Goal: Task Accomplishment & Management: Use online tool/utility

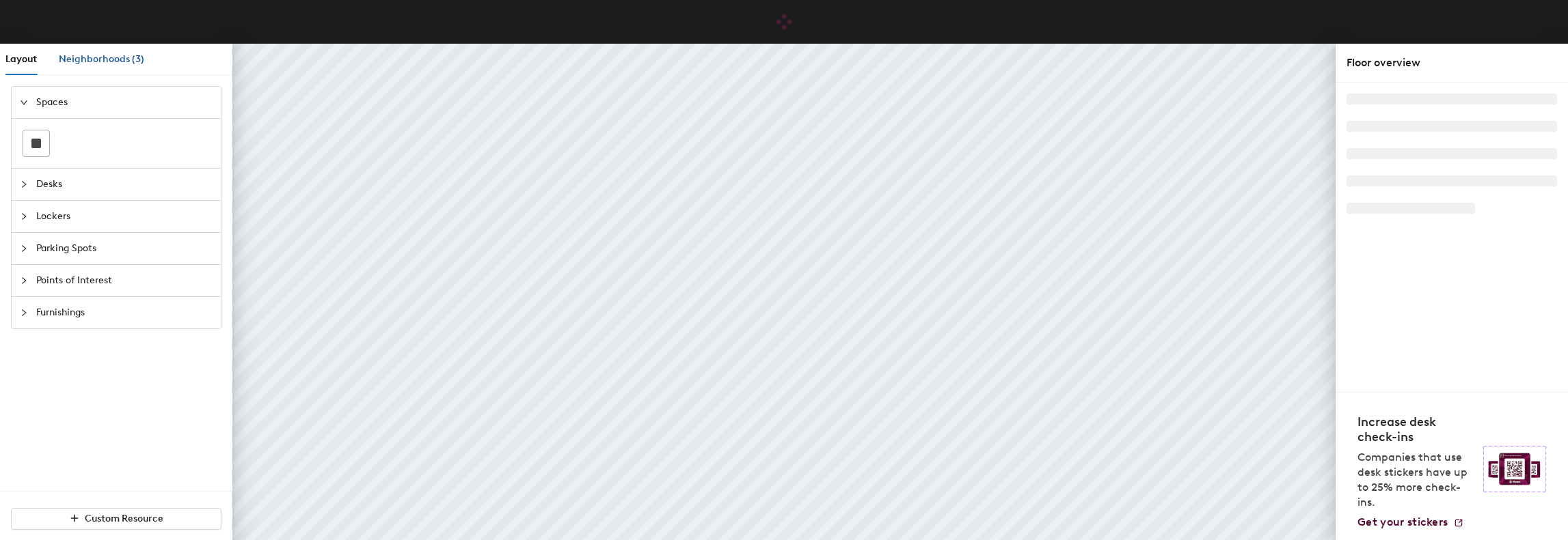
click at [131, 63] on span "Neighborhoods (3)" at bounding box center [101, 58] width 85 height 11
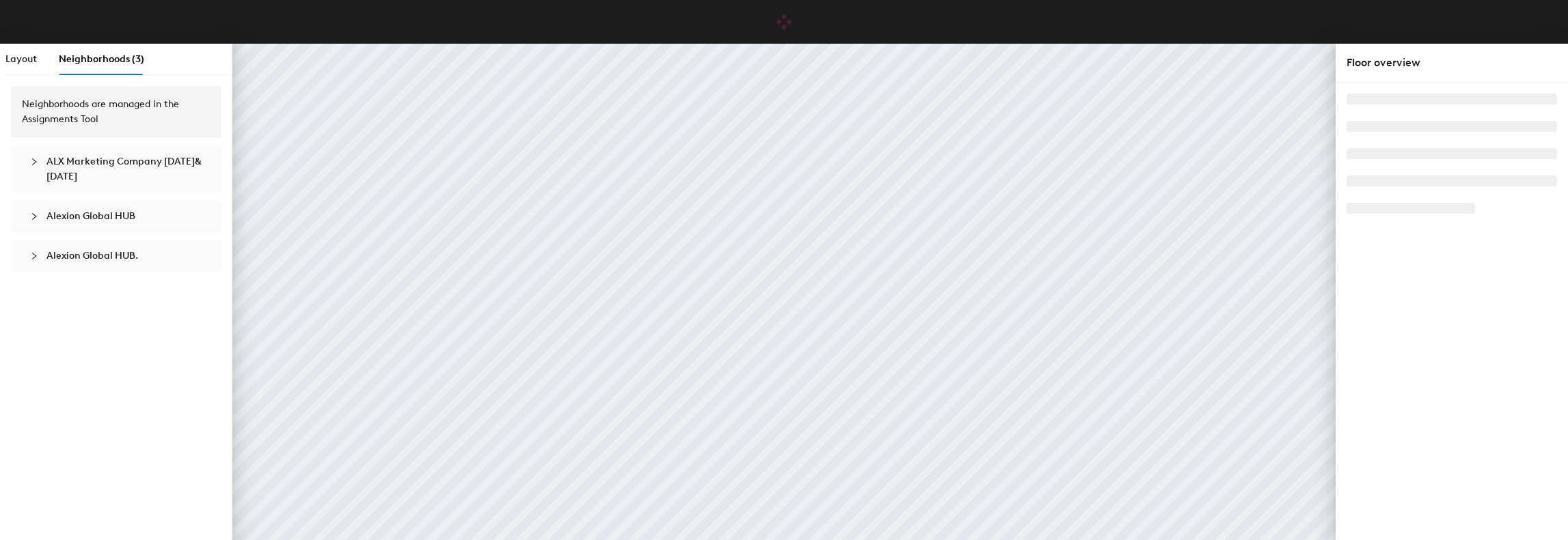
click at [152, 169] on span "ALX Marketing Company [DATE]&[DATE]" at bounding box center [124, 169] width 156 height 30
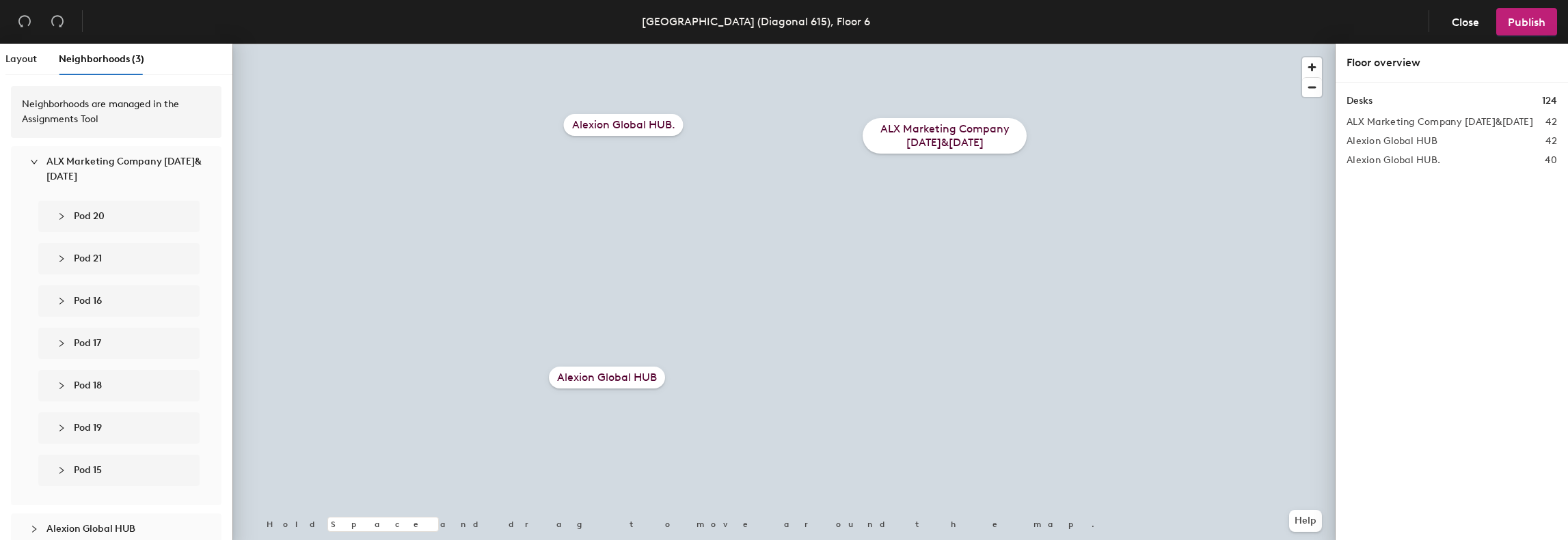
click at [903, 140] on div "ALX Marketing Company [DATE]&[DATE]" at bounding box center [945, 136] width 164 height 35
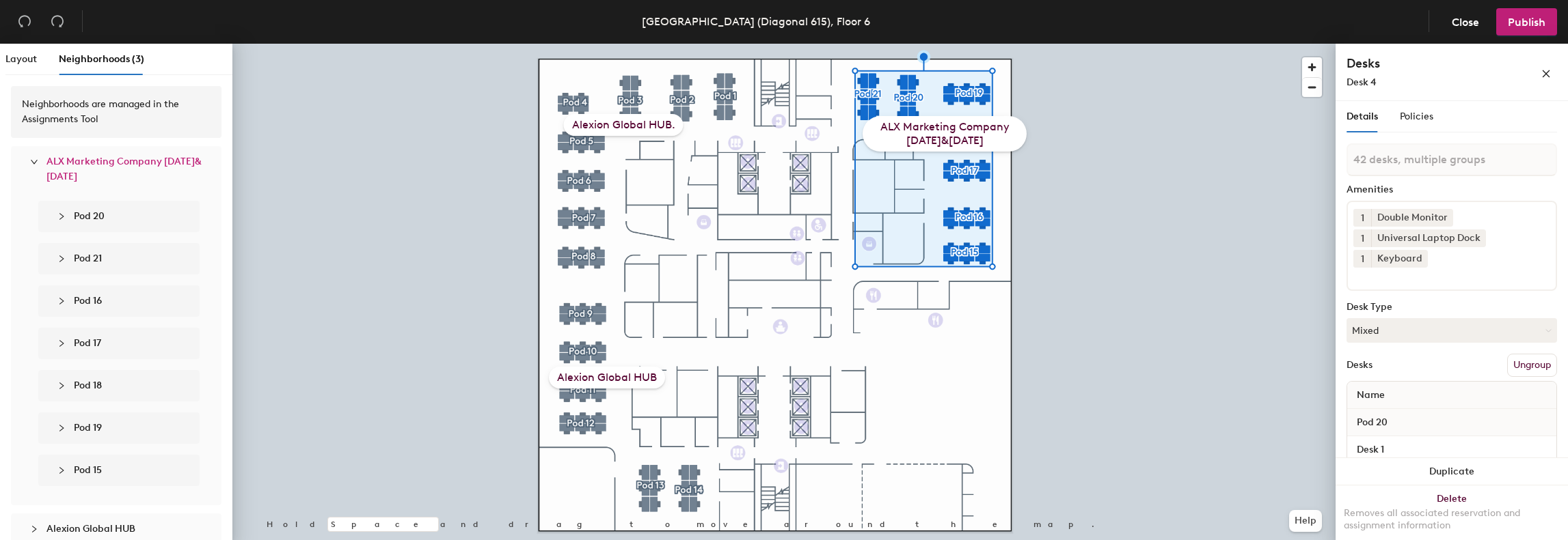
click at [993, 133] on div "ALX Marketing Company [DATE]&[DATE]" at bounding box center [945, 134] width 164 height 35
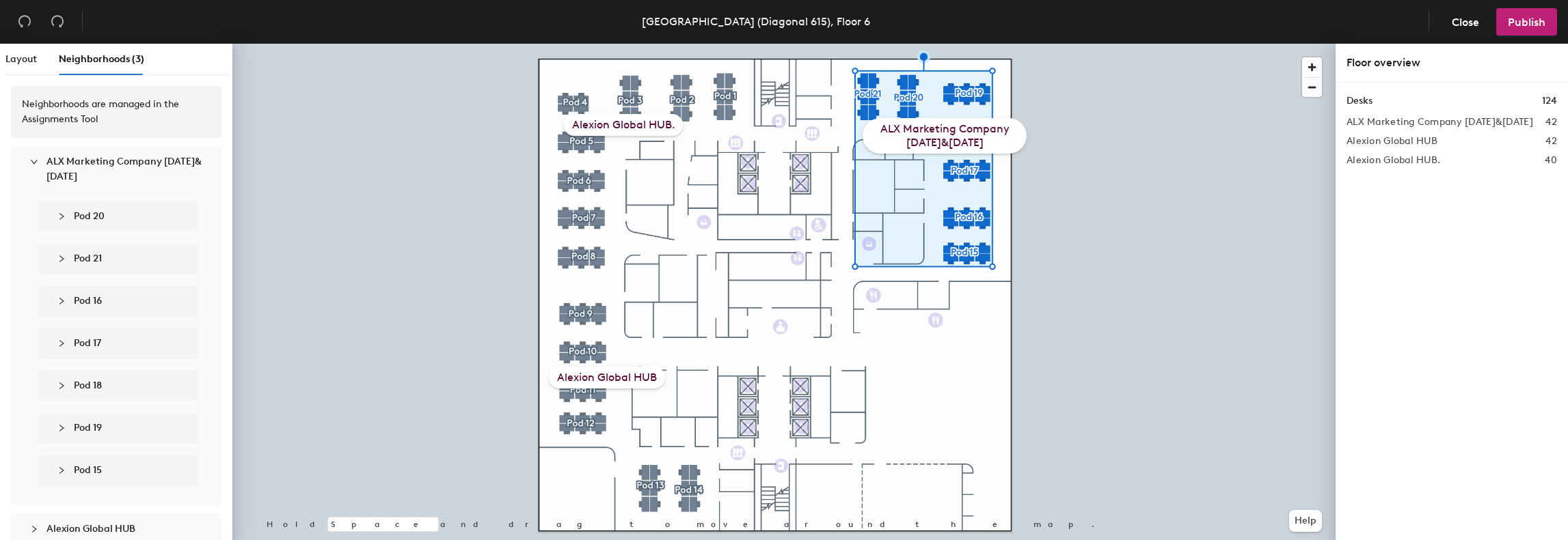
click at [957, 133] on div "ALX Marketing Company [DATE]&[DATE]" at bounding box center [945, 136] width 164 height 35
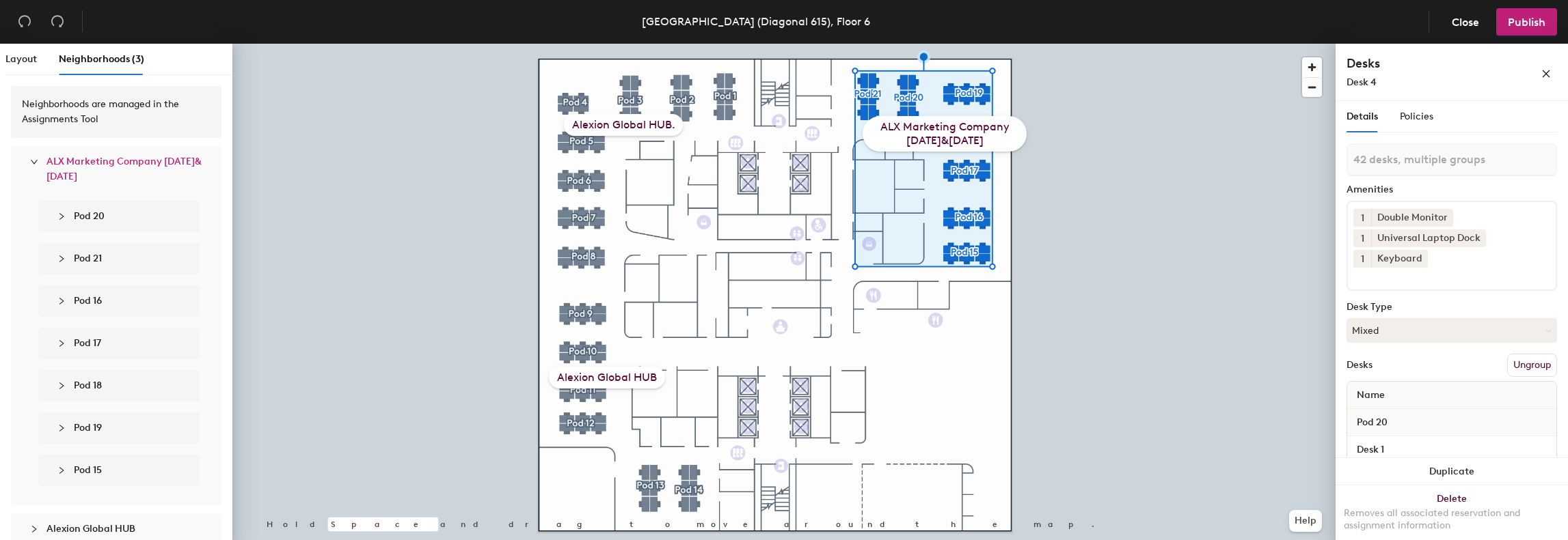
click at [82, 170] on span "ALX Marketing Company [DATE]&[DATE]" at bounding box center [124, 169] width 156 height 30
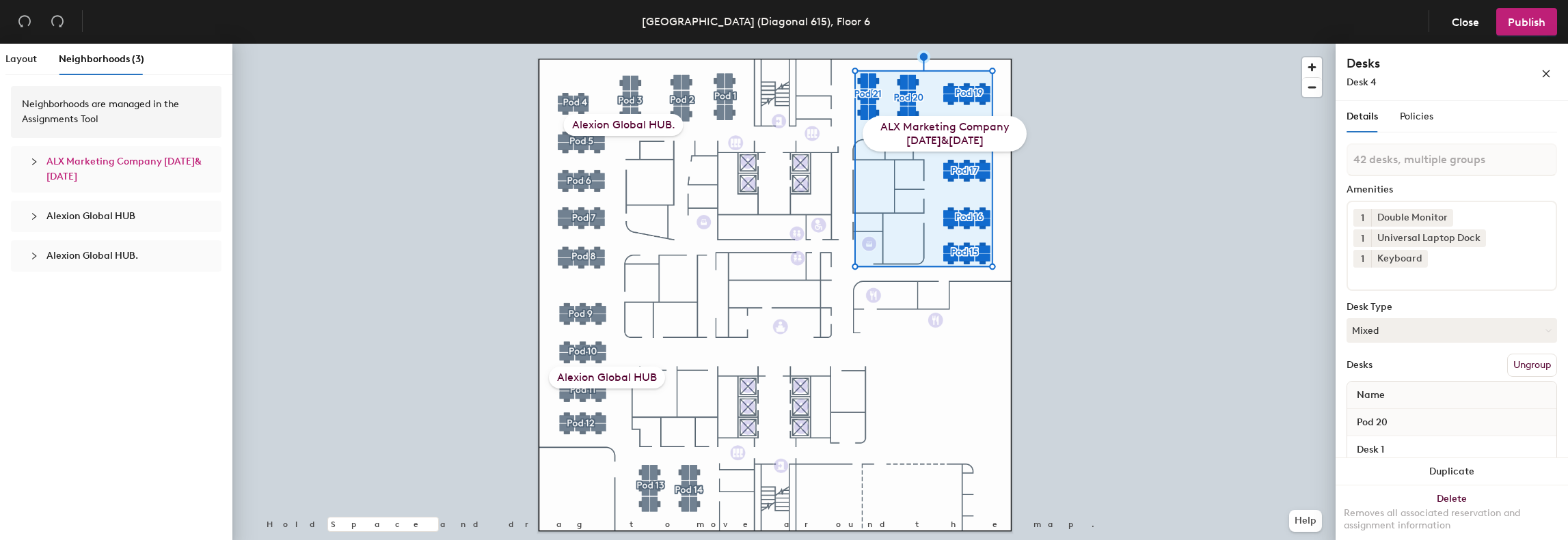
click at [992, 129] on div "ALX Marketing Company [DATE]&[DATE]" at bounding box center [945, 134] width 164 height 35
click at [983, 138] on div "ALX Marketing Company [DATE]&[DATE]" at bounding box center [945, 134] width 164 height 35
click at [30, 159] on icon "collapsed" at bounding box center [33, 161] width 8 height 8
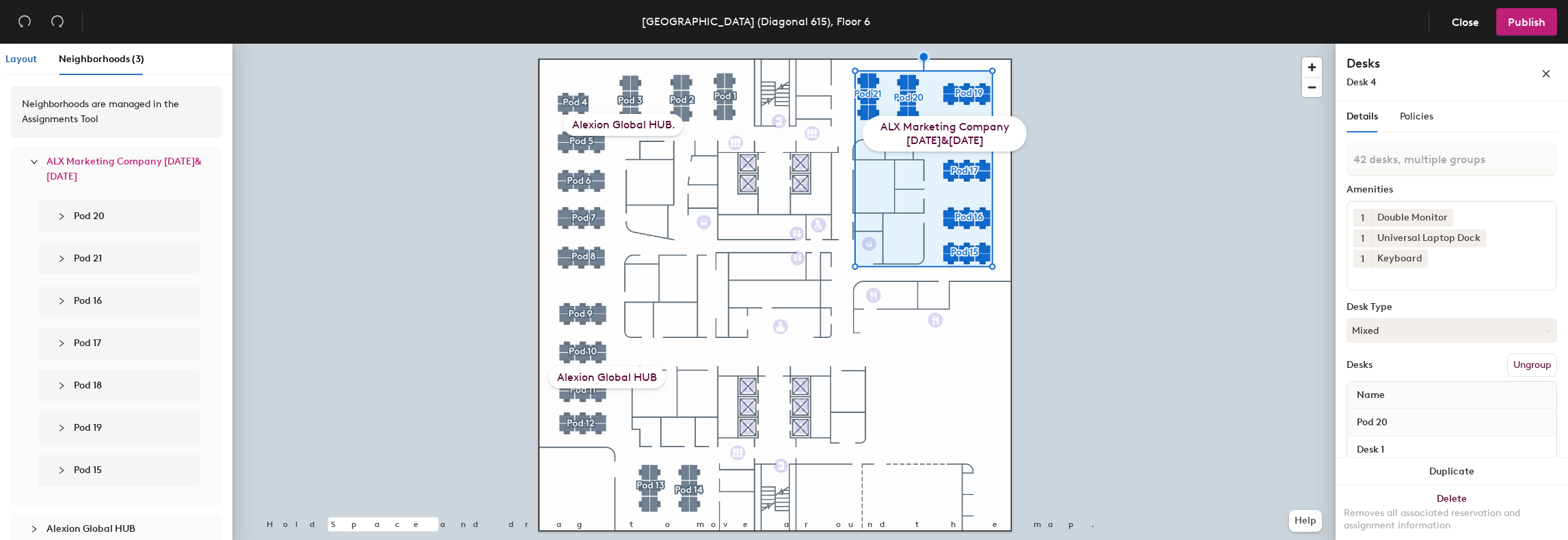
click at [25, 56] on span "Layout" at bounding box center [21, 58] width 32 height 11
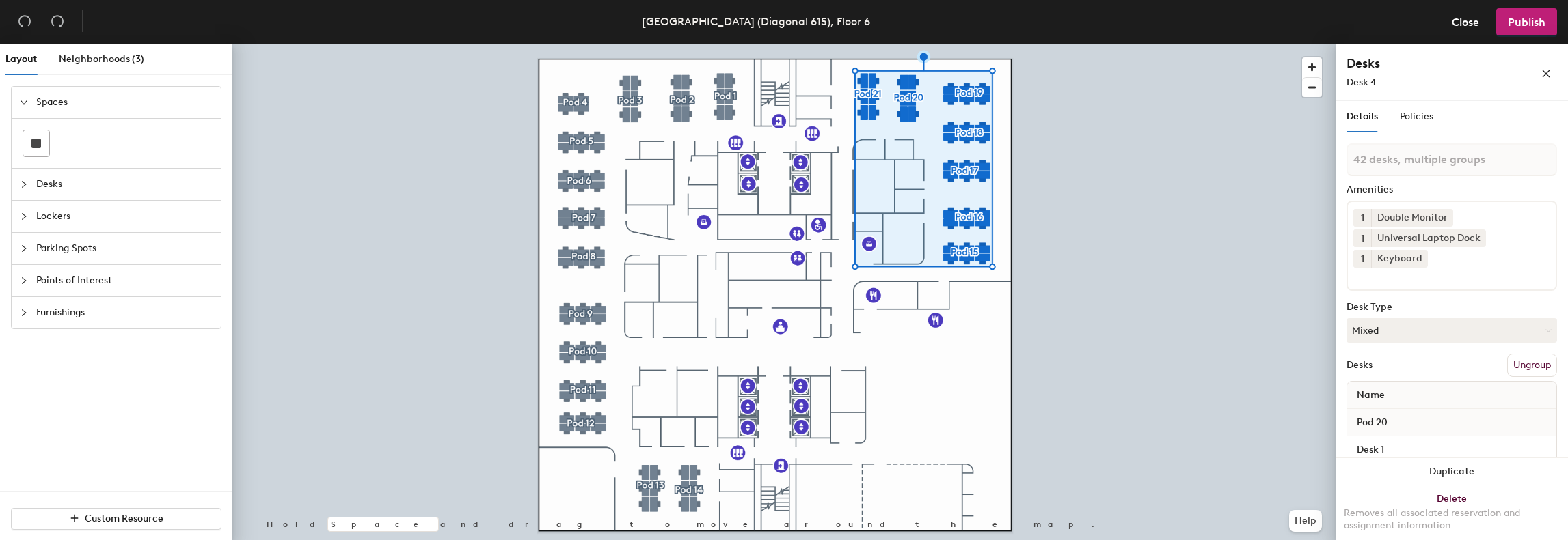
click at [1058, 44] on div at bounding box center [784, 44] width 1103 height 0
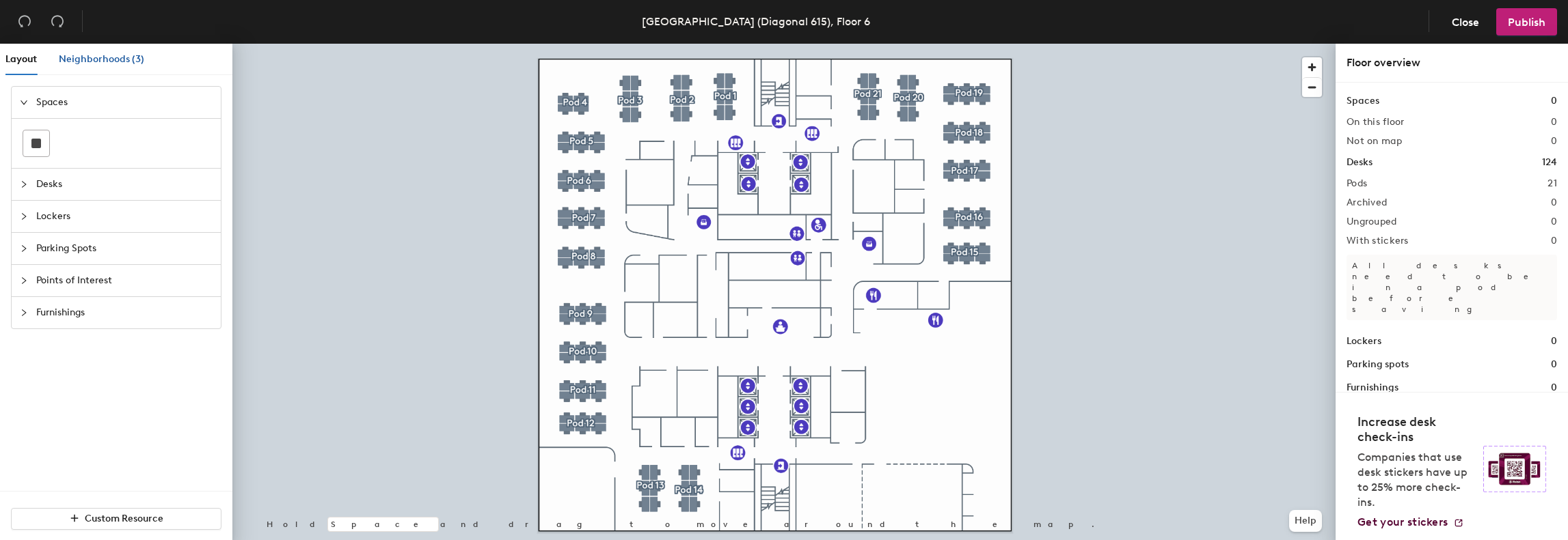
click at [88, 65] on div "Neighborhoods (3)" at bounding box center [101, 59] width 85 height 15
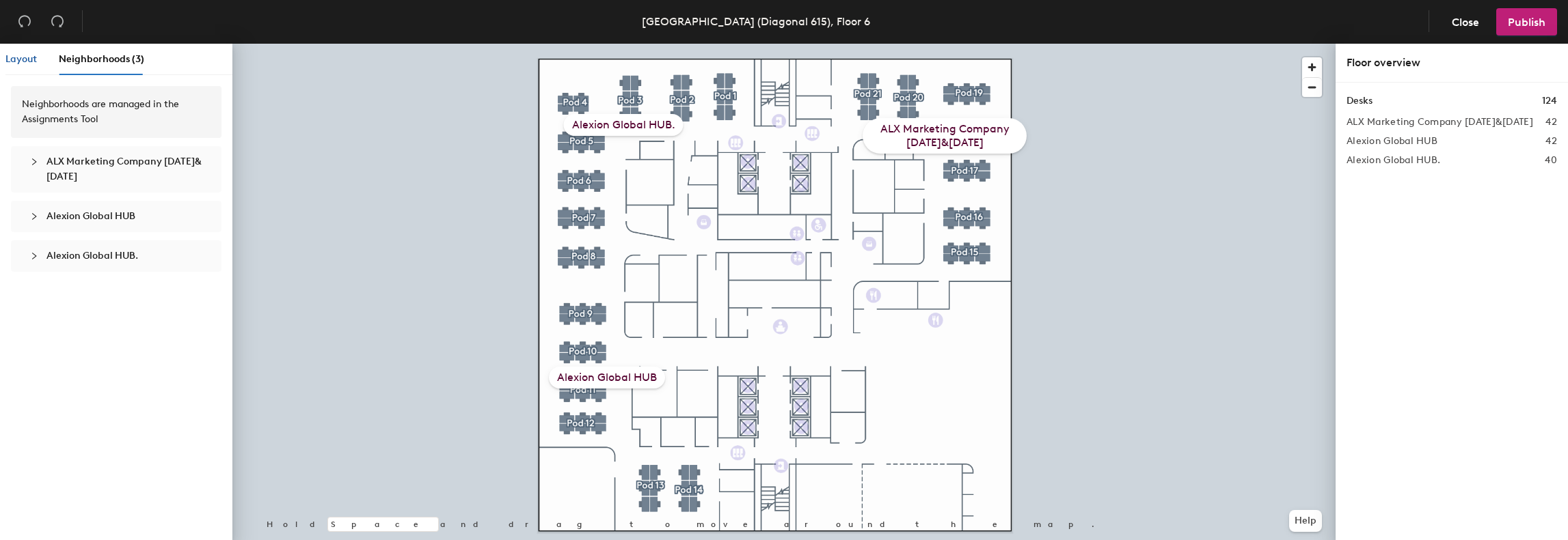
click at [33, 63] on span "Layout" at bounding box center [21, 58] width 32 height 11
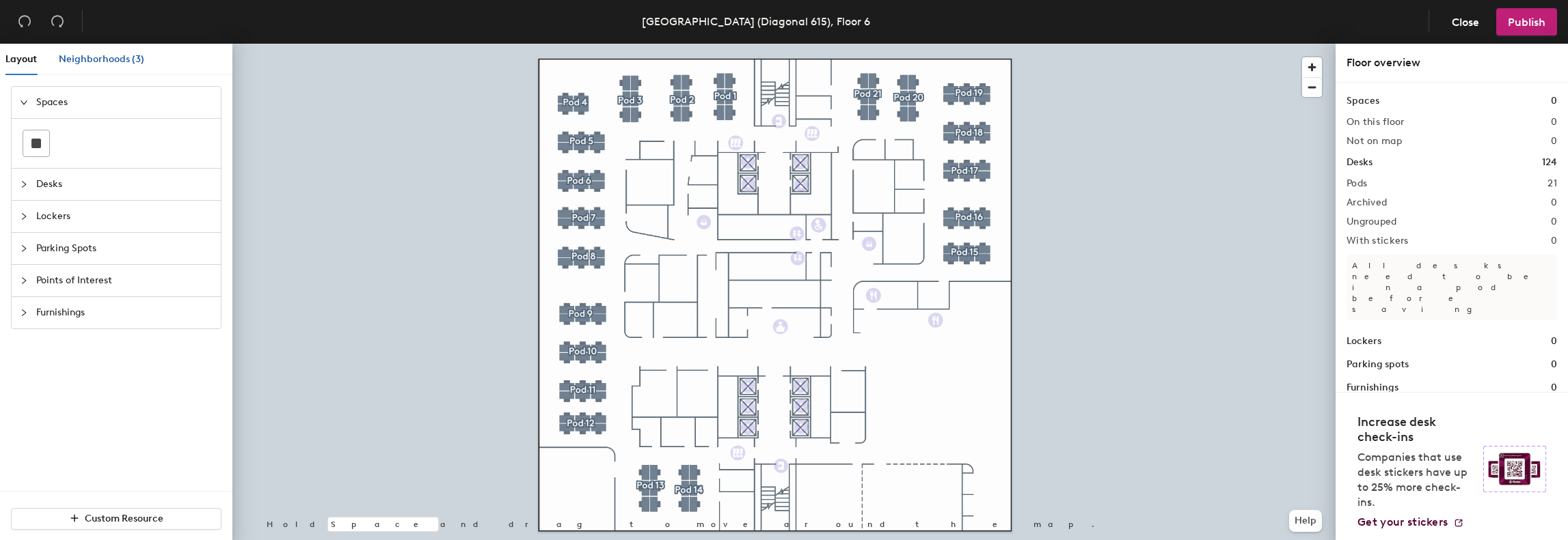
click at [109, 56] on span "Neighborhoods (3)" at bounding box center [101, 58] width 85 height 11
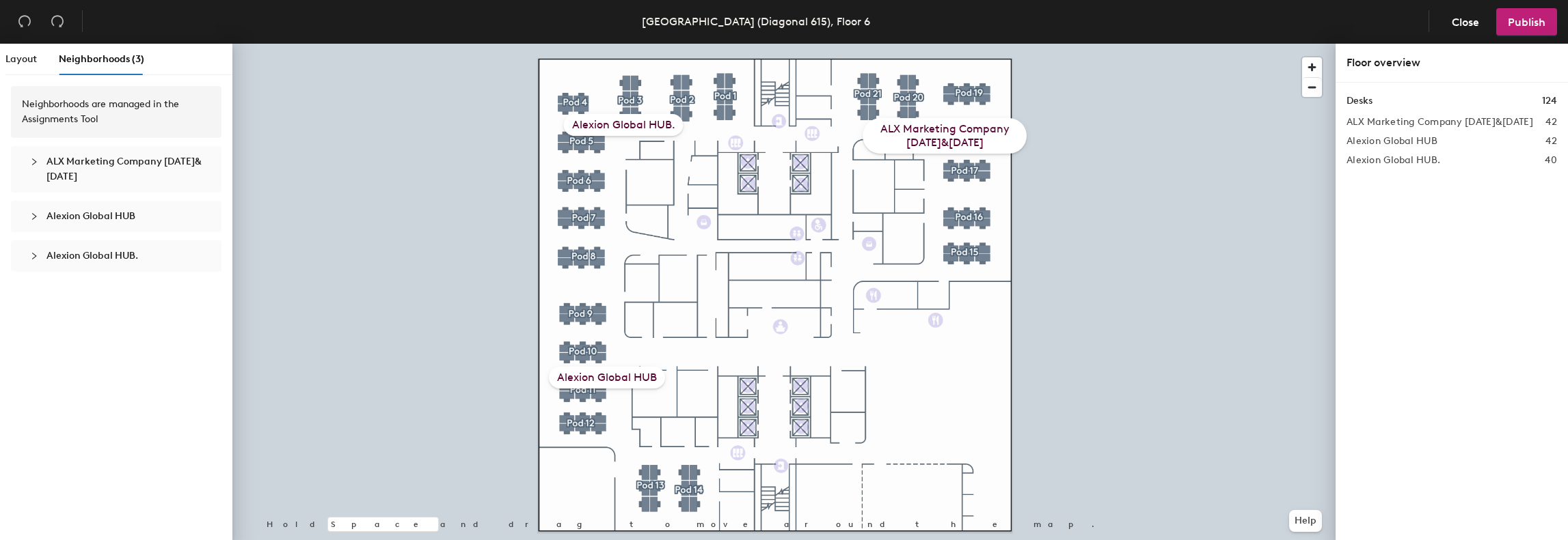
click at [37, 166] on div at bounding box center [38, 161] width 17 height 15
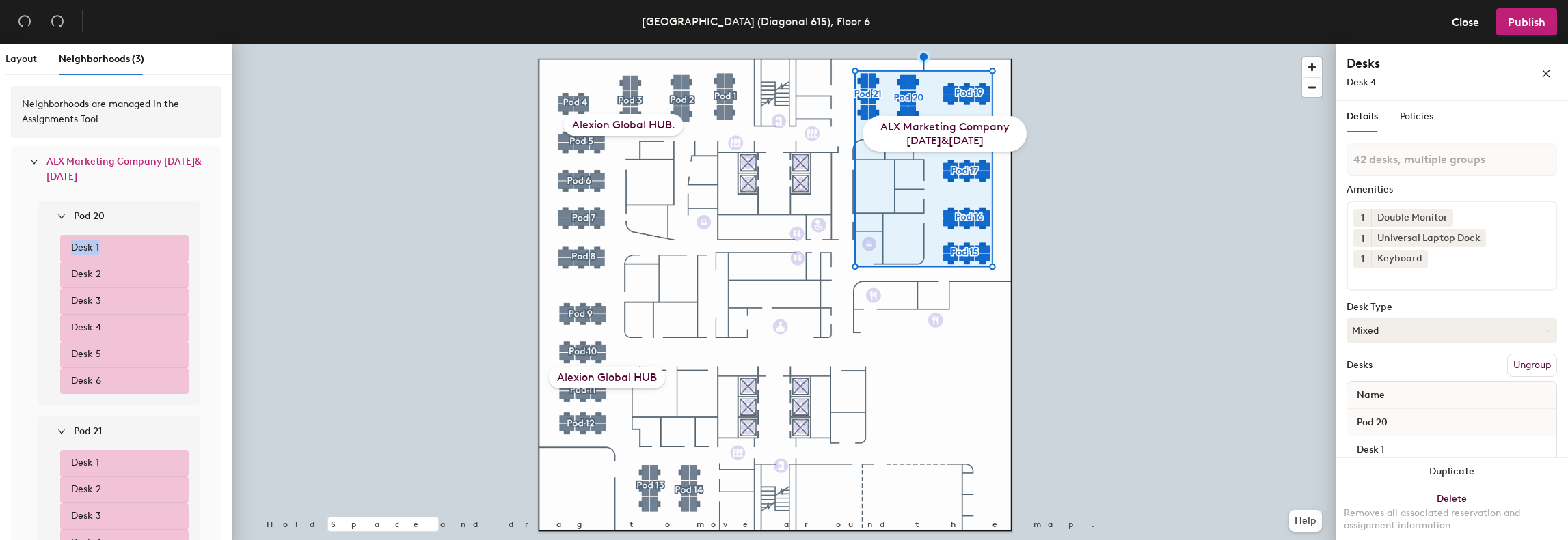
drag, startPoint x: 120, startPoint y: 240, endPoint x: 49, endPoint y: 248, distance: 71.4
click at [49, 248] on div "Desk 1 Desk 2 Desk 3 Desk 4 Desk 5 Desk 6" at bounding box center [124, 319] width 151 height 173
click at [60, 212] on icon "expanded" at bounding box center [61, 216] width 8 height 8
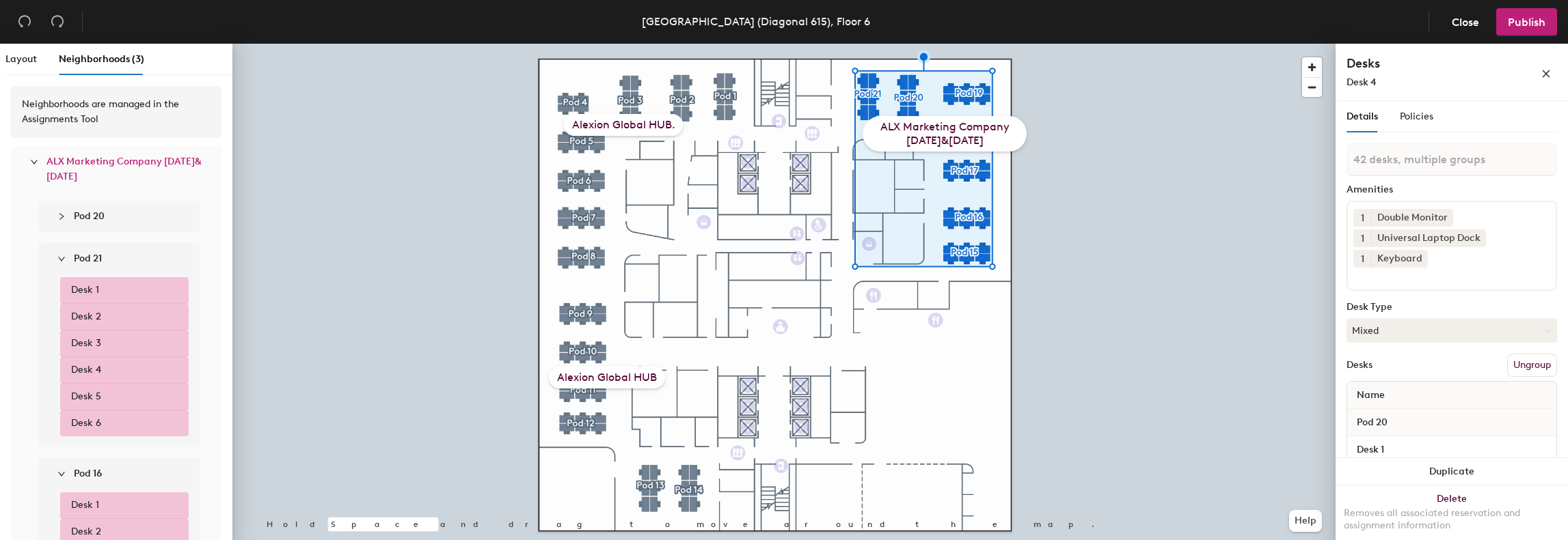
click at [55, 251] on div "Pod 21" at bounding box center [124, 259] width 151 height 32
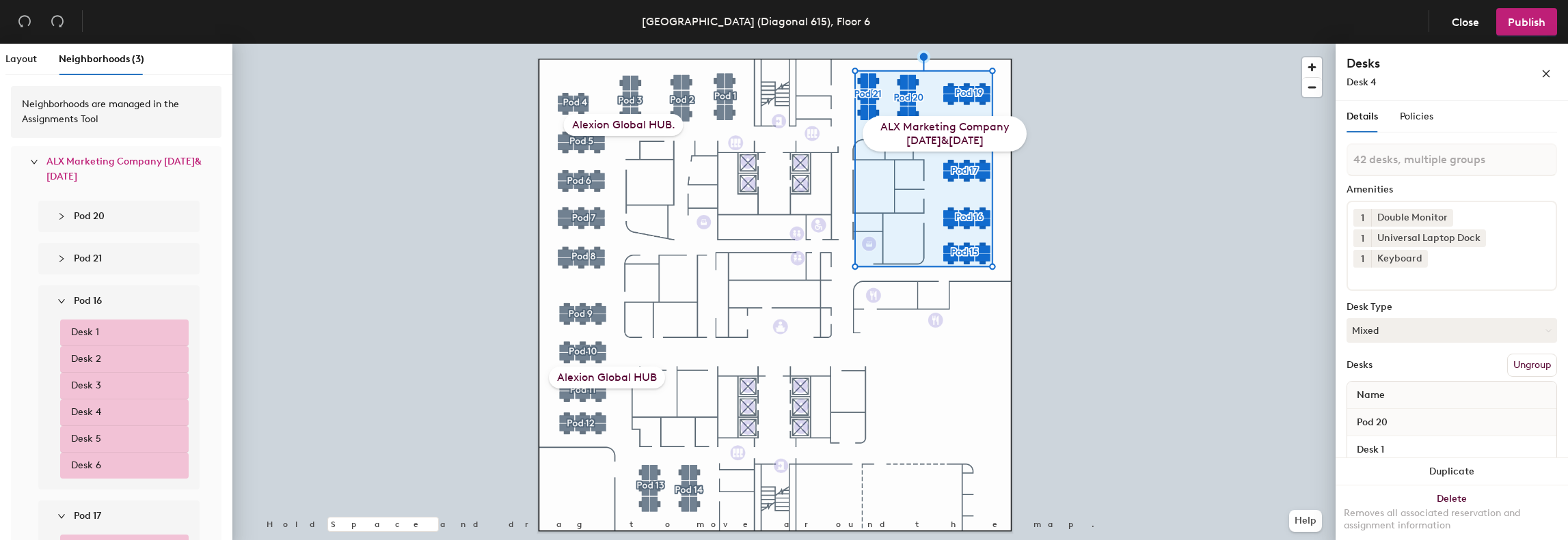
click at [83, 170] on span "ALX Marketing Company [DATE]&[DATE]" at bounding box center [124, 169] width 156 height 30
click at [120, 172] on span "ALX Marketing Company [DATE]&[DATE]" at bounding box center [124, 169] width 155 height 26
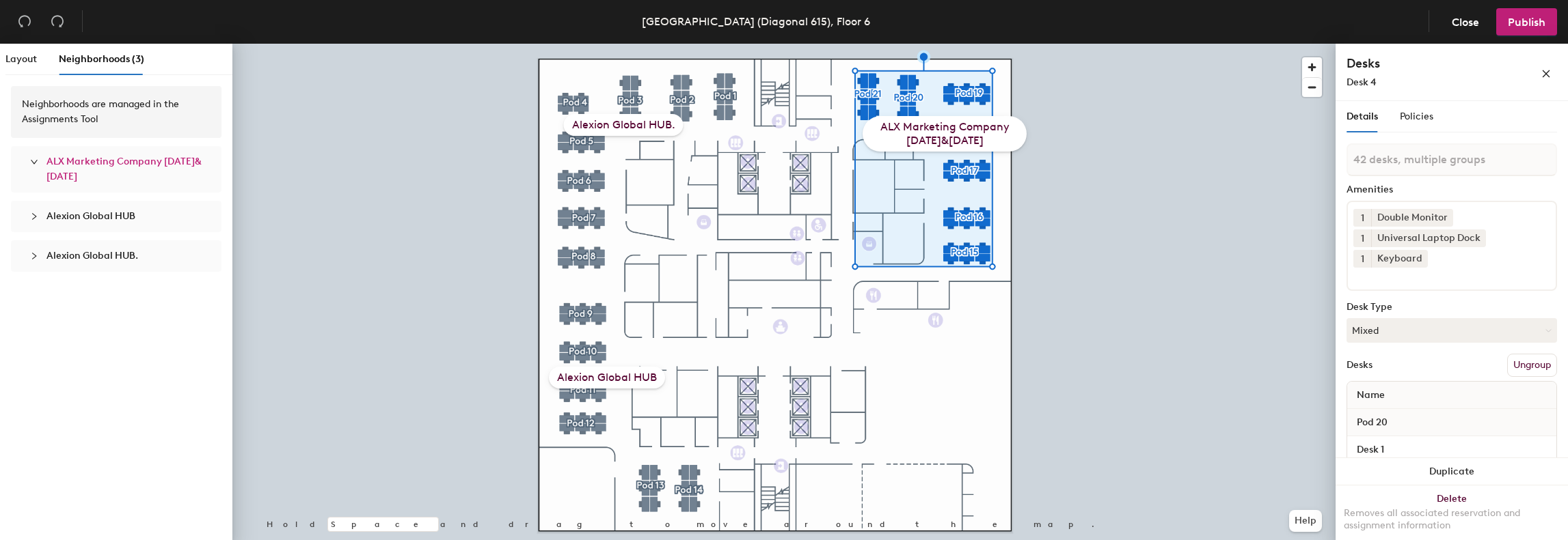
drag, startPoint x: 120, startPoint y: 172, endPoint x: 108, endPoint y: 174, distance: 12.2
click at [108, 174] on span "ALX Marketing Company [DATE]&[DATE]" at bounding box center [124, 169] width 155 height 26
click at [146, 174] on span "ALX Marketing Company [DATE]&[DATE]" at bounding box center [124, 169] width 156 height 30
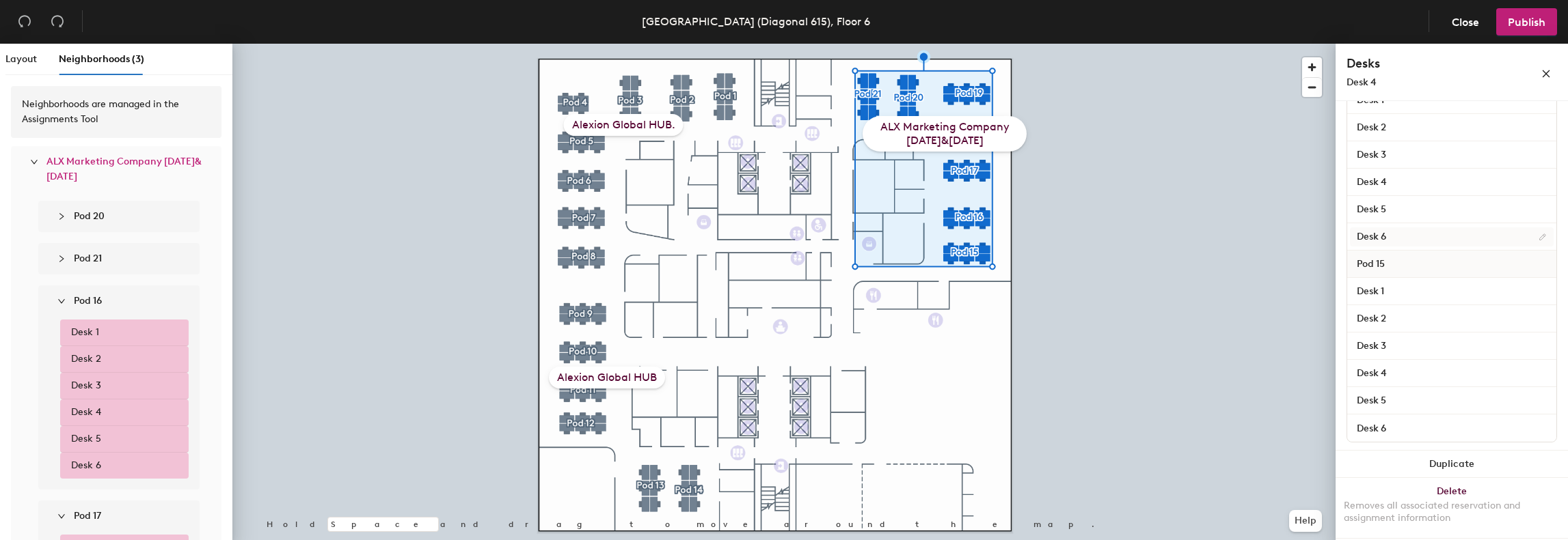
scroll to position [1307, 0]
drag, startPoint x: 954, startPoint y: 138, endPoint x: 1002, endPoint y: 137, distance: 48.0
click at [1002, 137] on div "ALX Marketing Company [DATE]&[DATE]" at bounding box center [945, 134] width 164 height 35
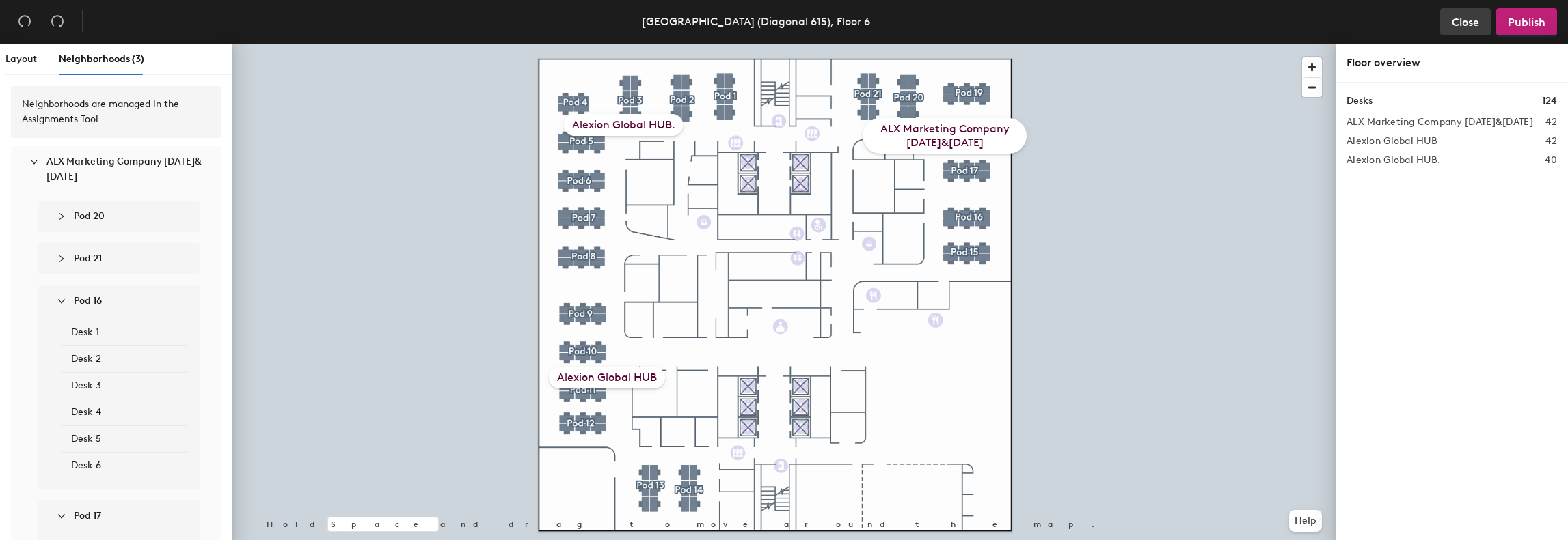
click at [1447, 29] on button "Close" at bounding box center [1465, 21] width 50 height 27
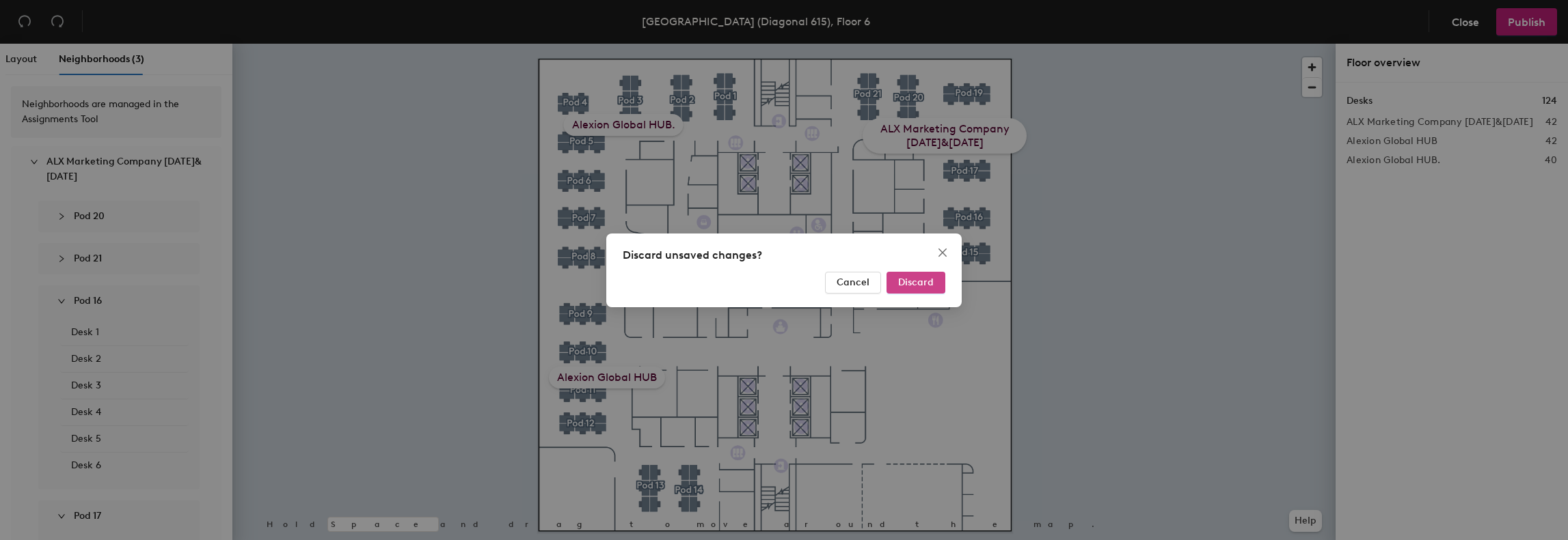
click at [918, 284] on span "Discard" at bounding box center [916, 282] width 35 height 11
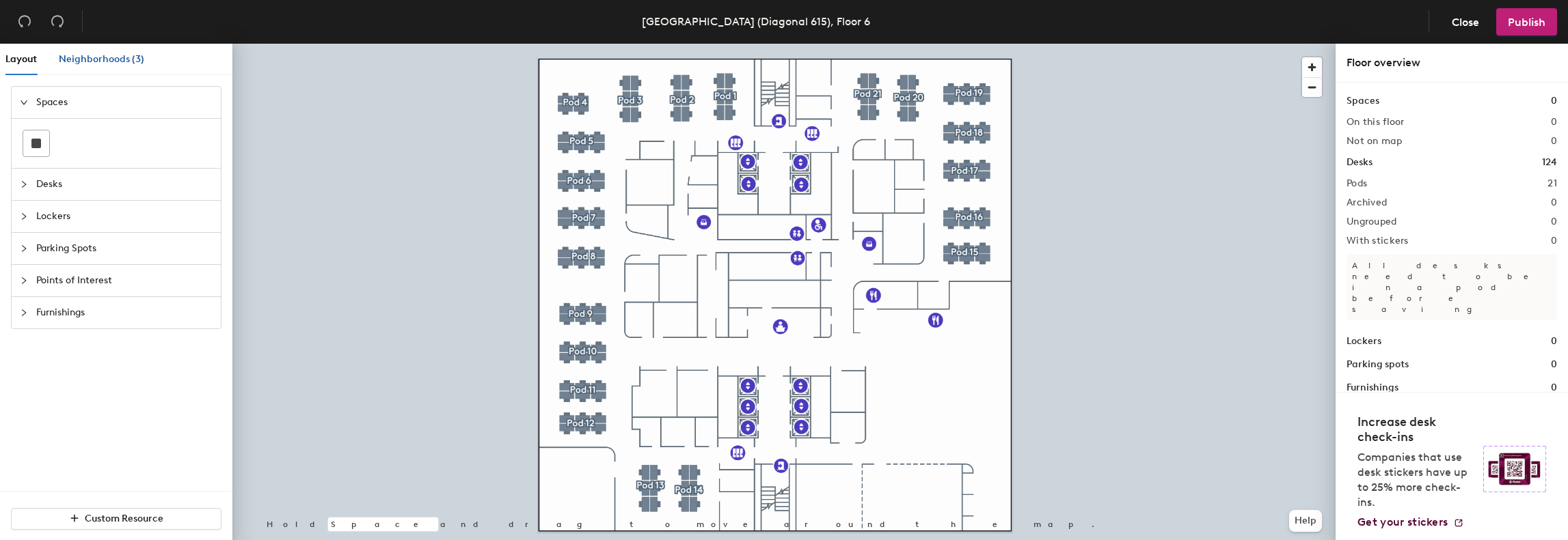
click at [123, 55] on span "Neighborhoods (3)" at bounding box center [101, 58] width 85 height 11
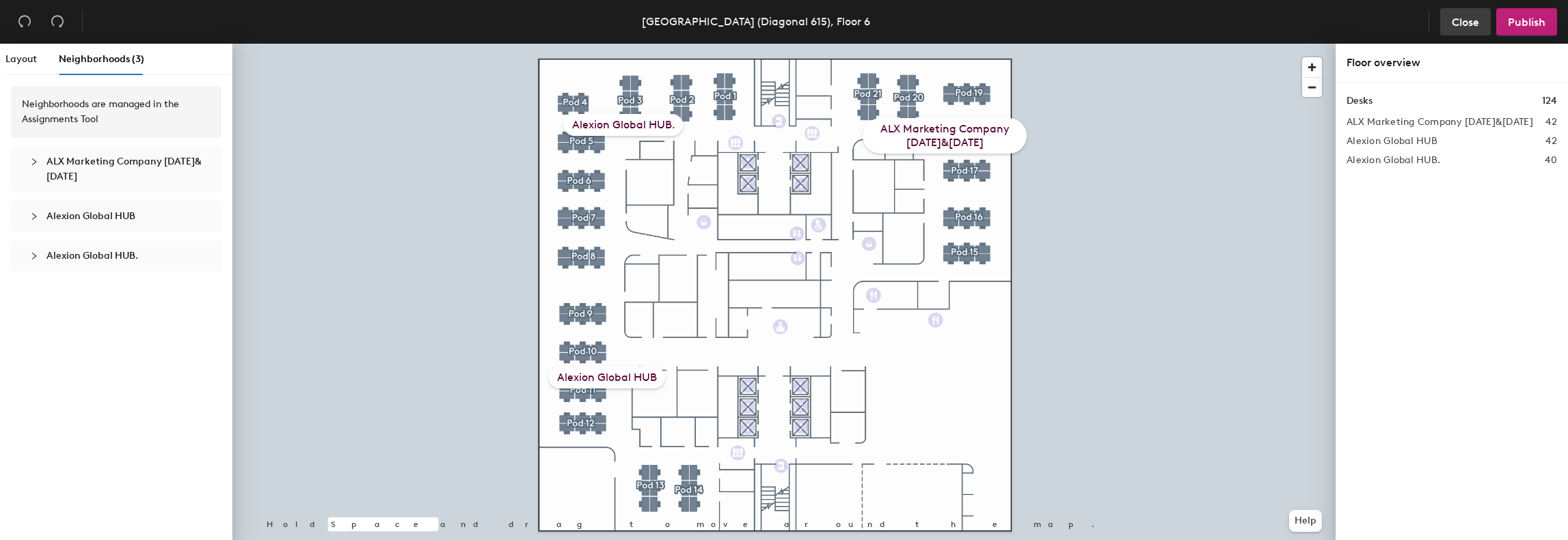
click at [1447, 28] on button "Close" at bounding box center [1465, 21] width 50 height 27
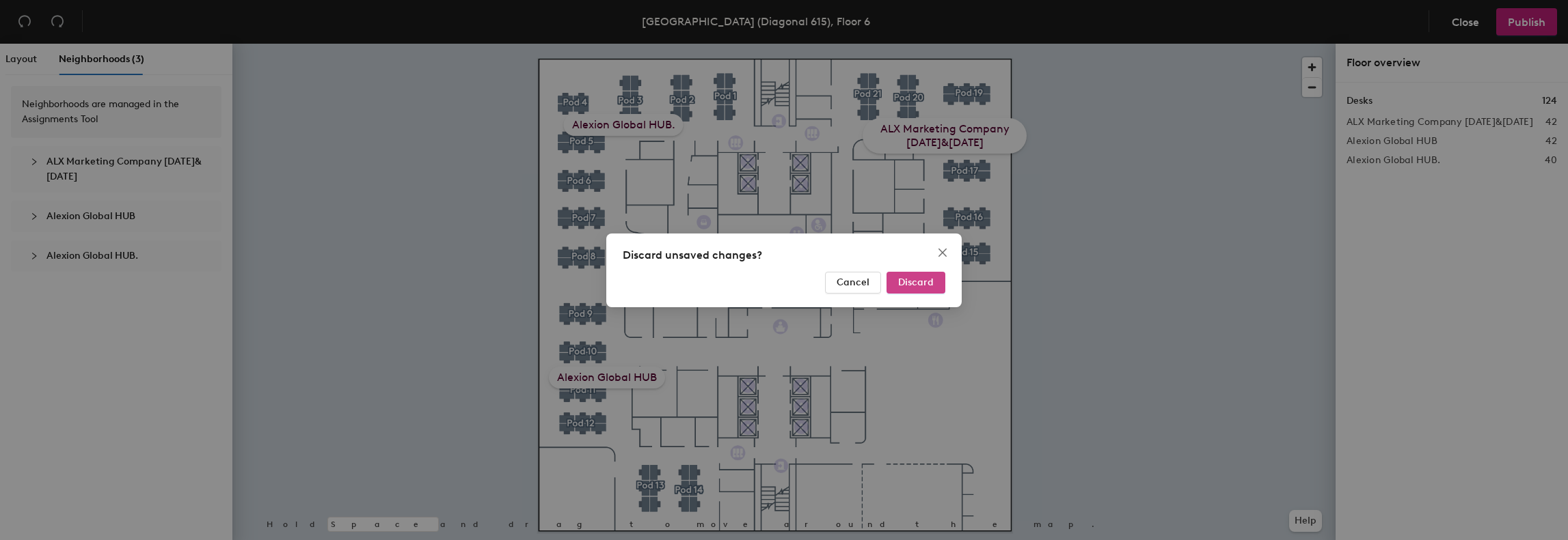
click at [927, 272] on button "Discard" at bounding box center [916, 283] width 59 height 22
